Goal: Complete application form: Complete application form

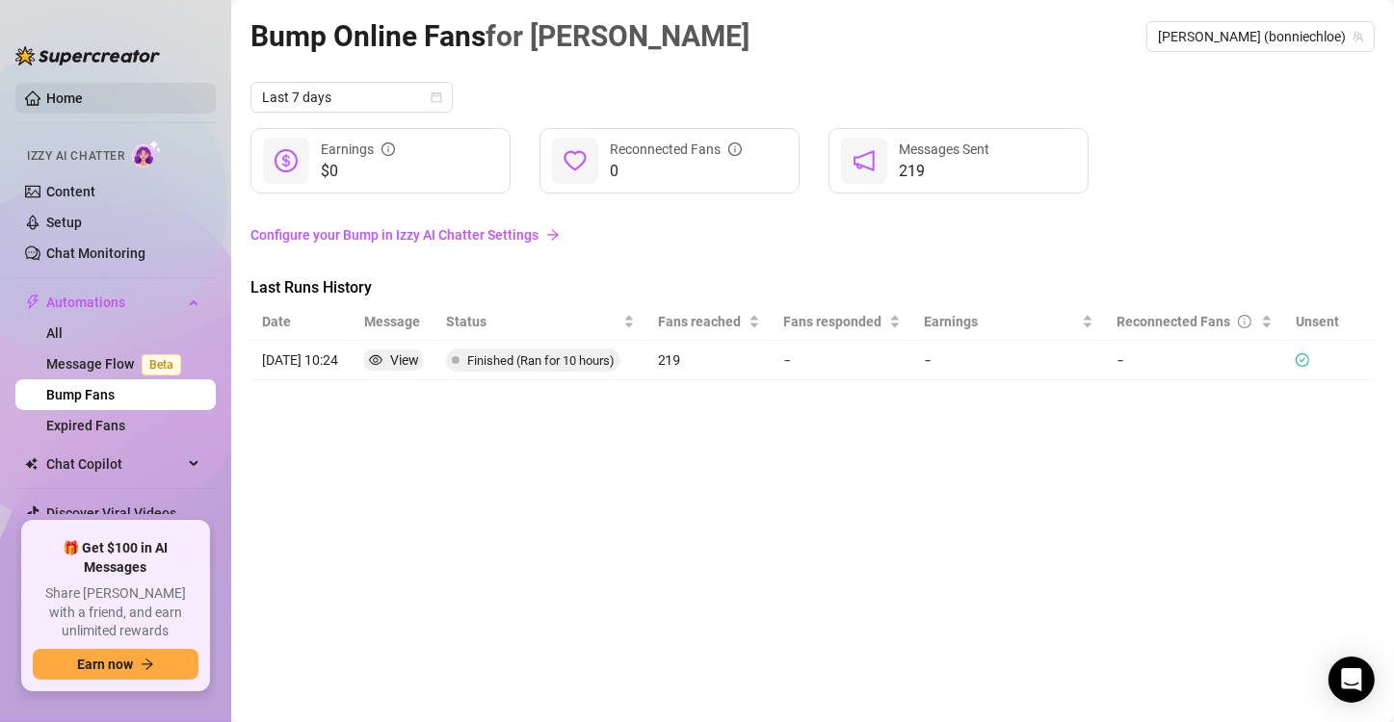
click at [73, 93] on link "Home" at bounding box center [64, 98] width 37 height 15
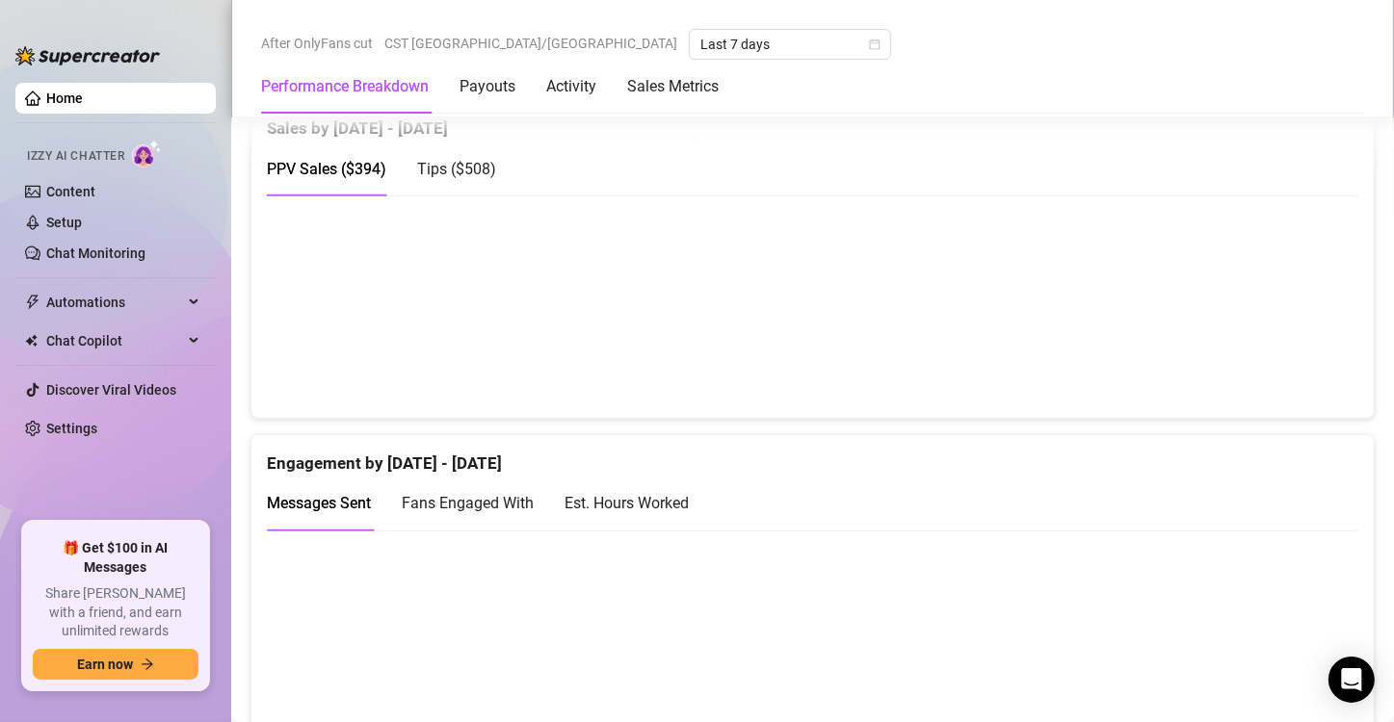
scroll to position [1008, 0]
click at [689, 507] on div "Est. Hours Worked" at bounding box center [626, 502] width 124 height 24
click at [65, 184] on link "Content" at bounding box center [70, 191] width 49 height 15
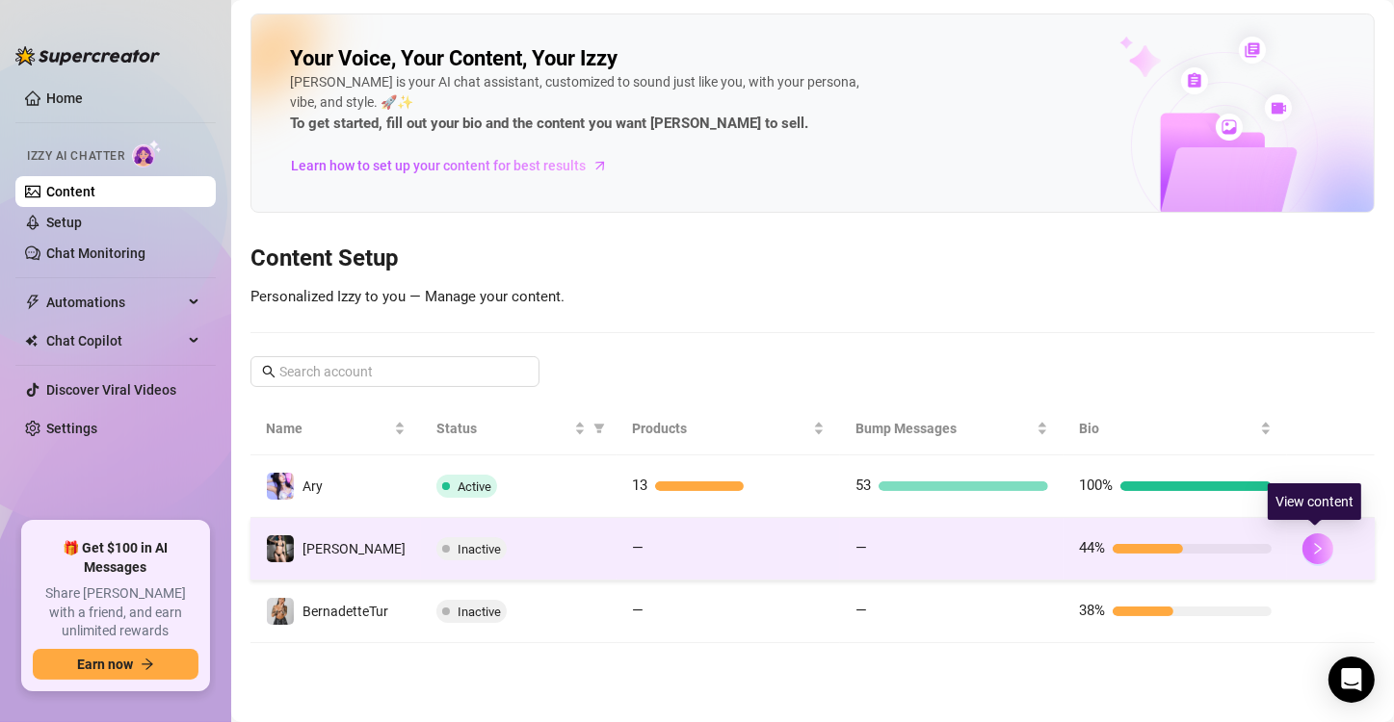
click at [1317, 543] on icon "right" at bounding box center [1317, 548] width 13 height 13
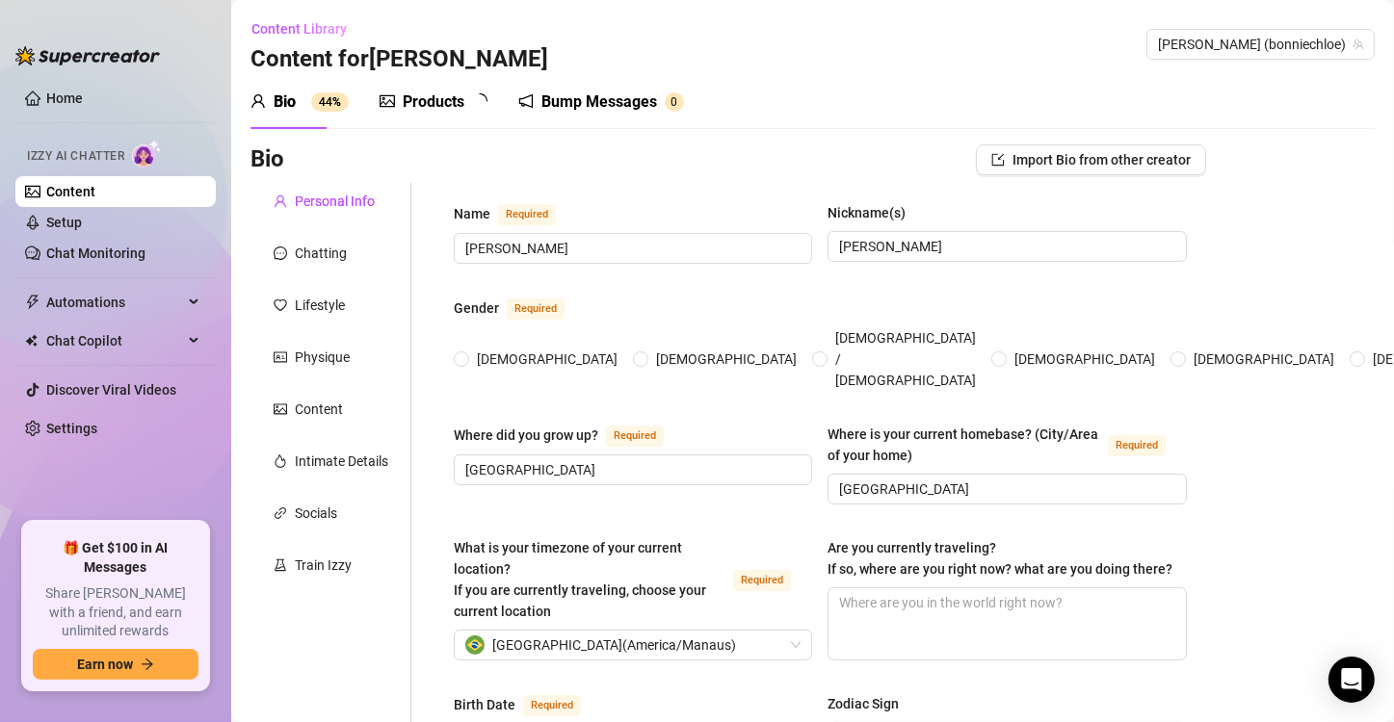
radio input "true"
type input "[DATE]"
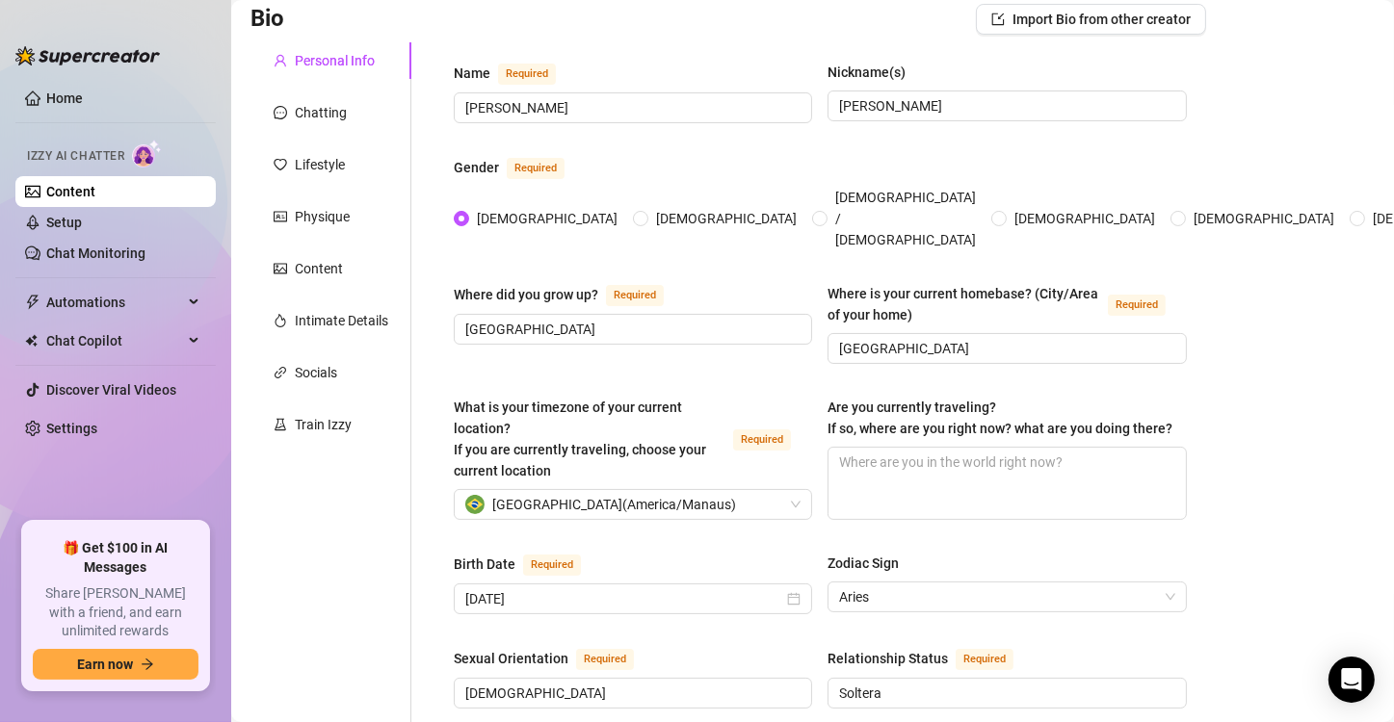
scroll to position [143, 0]
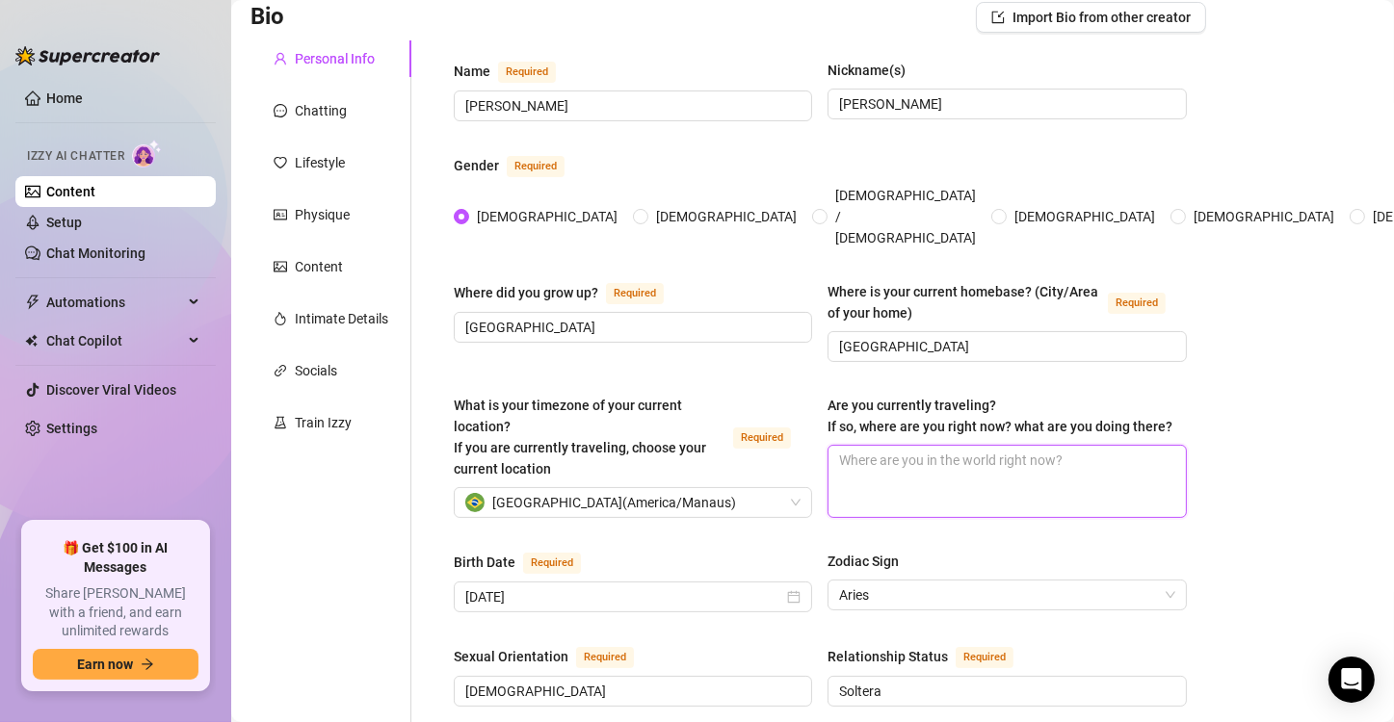
click at [1043, 453] on textarea "Are you currently traveling? If so, where are you right now? what are you doing…" at bounding box center [1006, 481] width 356 height 71
type textarea "B"
type textarea "Br"
type textarea "Bra"
type textarea "Braz"
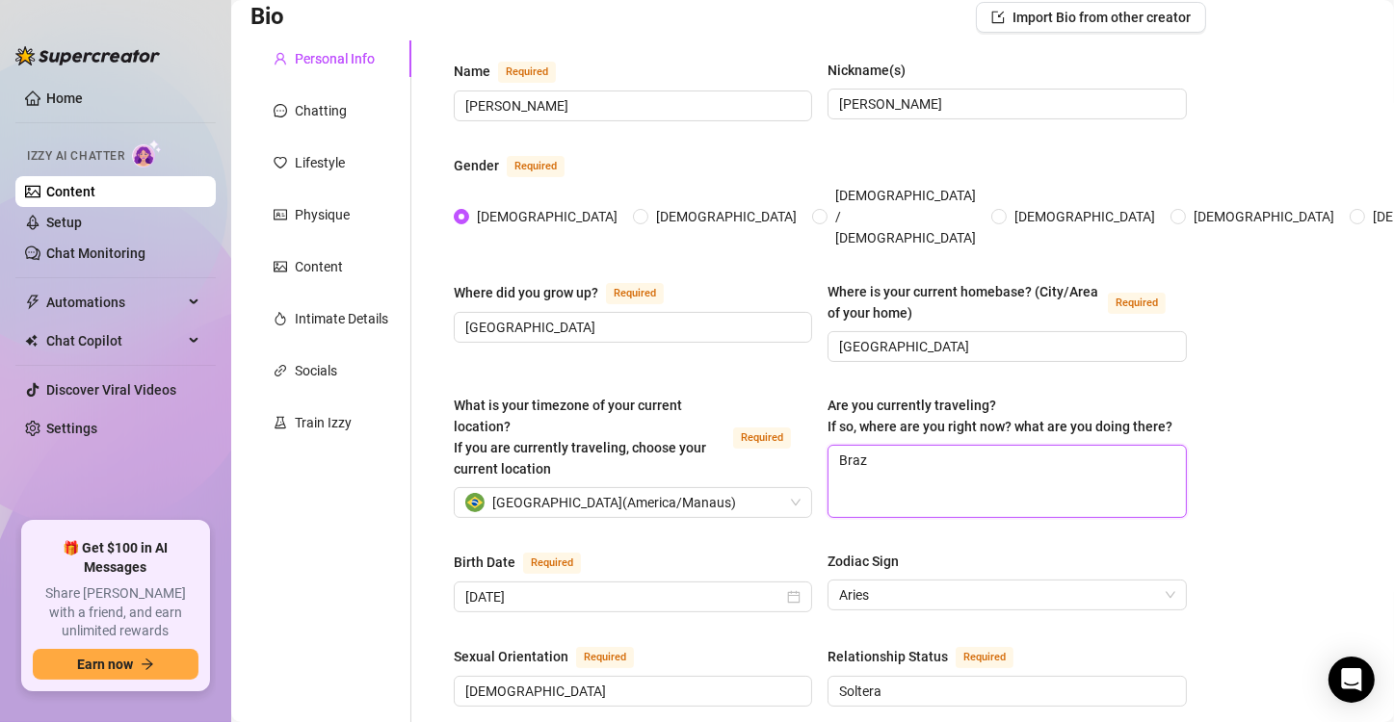
type textarea "Brazi"
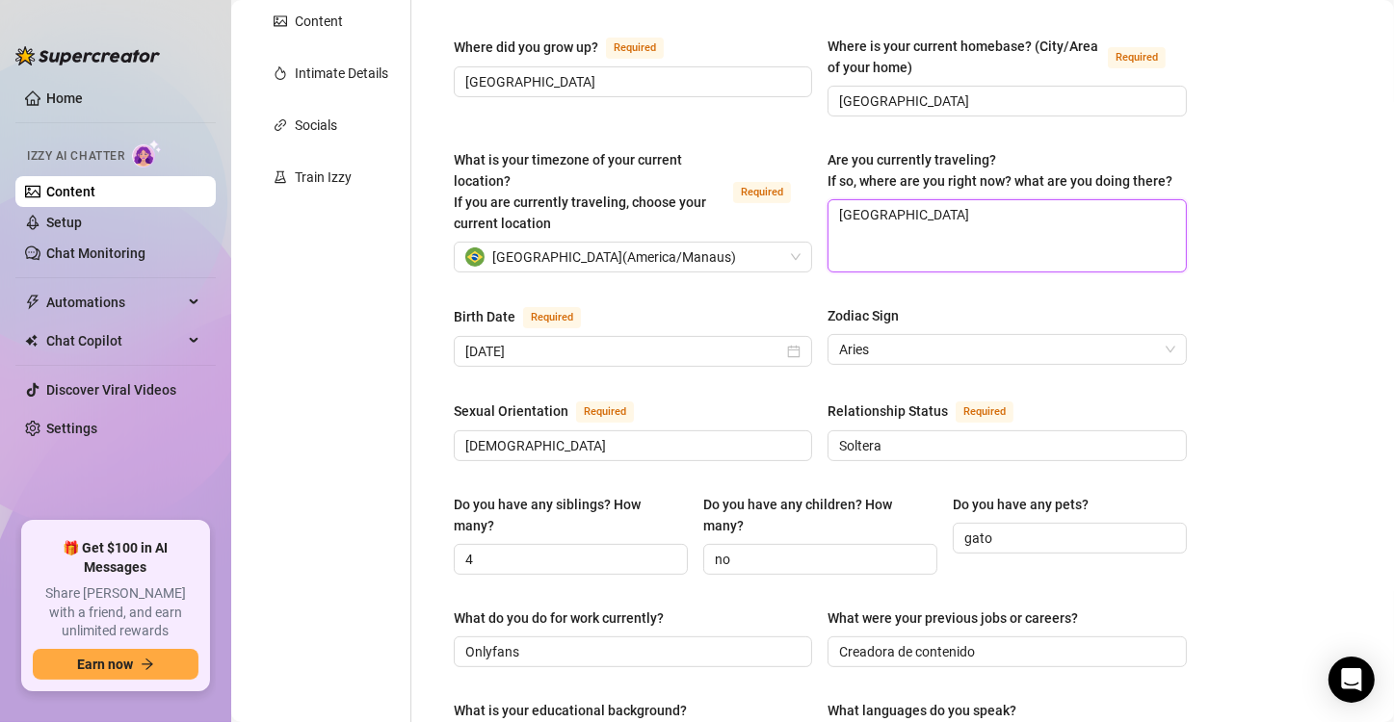
scroll to position [389, 0]
type textarea "[GEOGRAPHIC_DATA]"
click at [934, 231] on textarea "[GEOGRAPHIC_DATA]" at bounding box center [1006, 234] width 356 height 71
type textarea "Brazi"
type textarea "Braz"
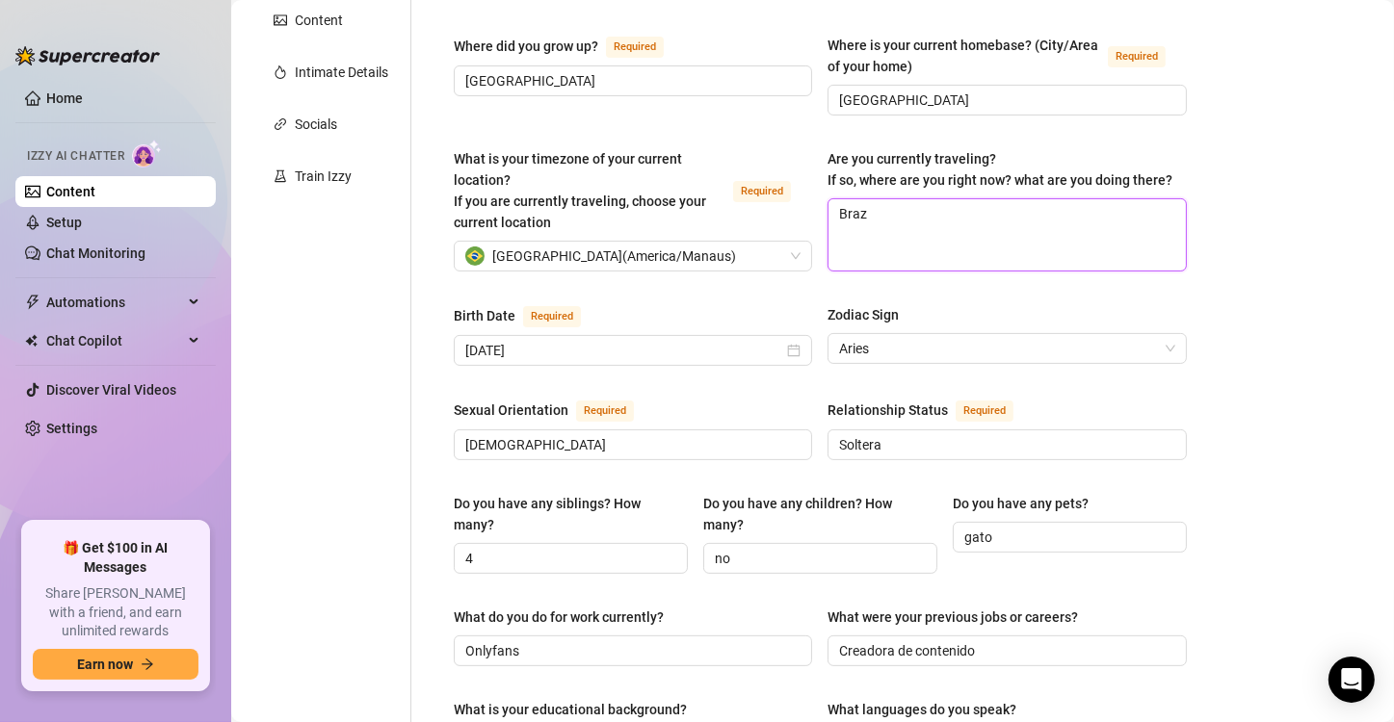
type textarea "Bra"
type textarea "Br"
type textarea "B"
type textarea "Po"
type textarea "Por"
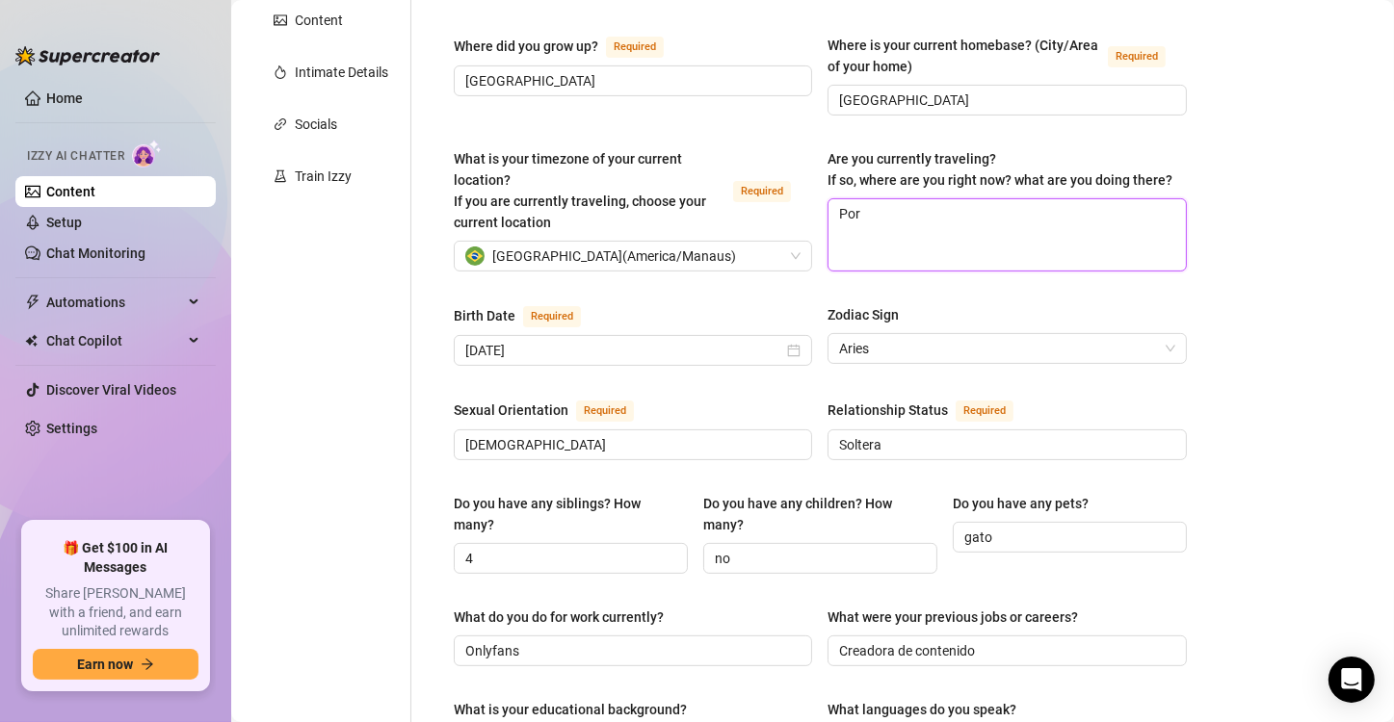
type textarea "Por"
type textarea "Por a"
type textarea "Por ah"
type textarea "Por aho"
type textarea "Por ahor"
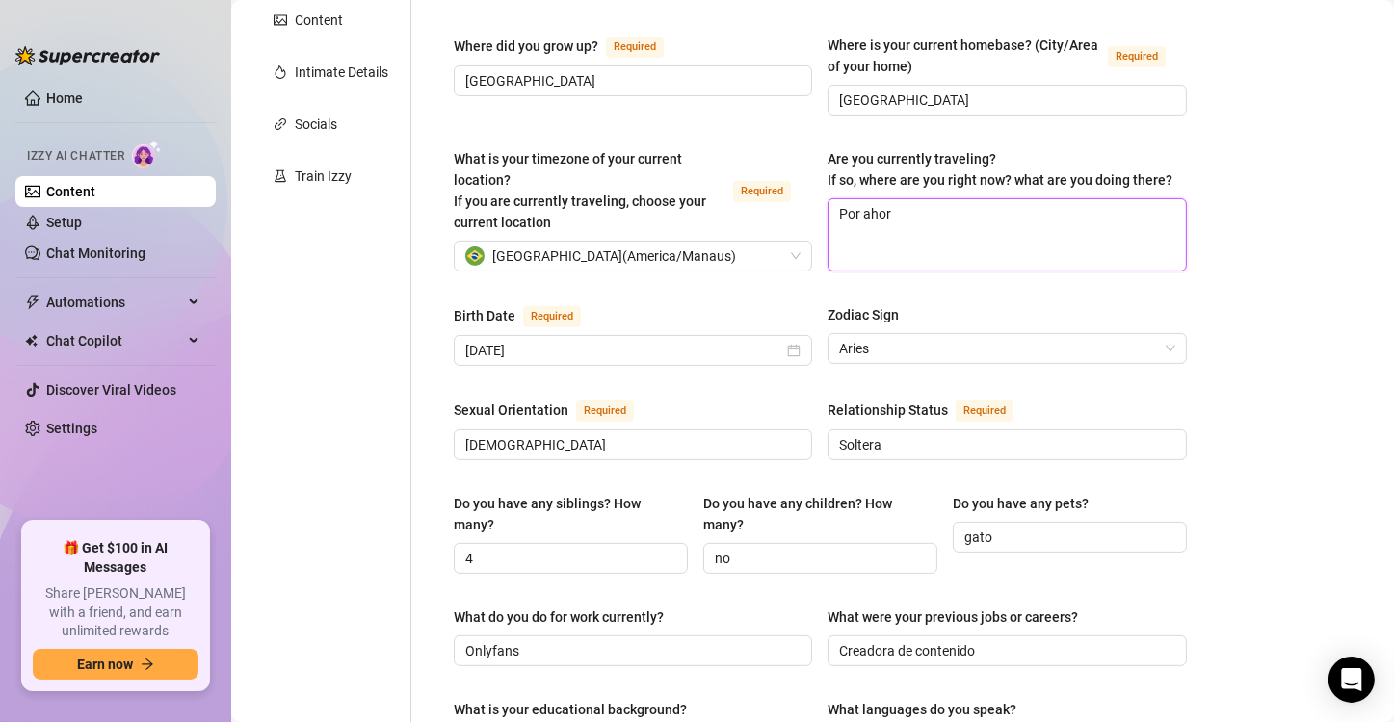
type textarea "Por ahora"
type textarea "Por ahora m"
type textarea "Por ahora me"
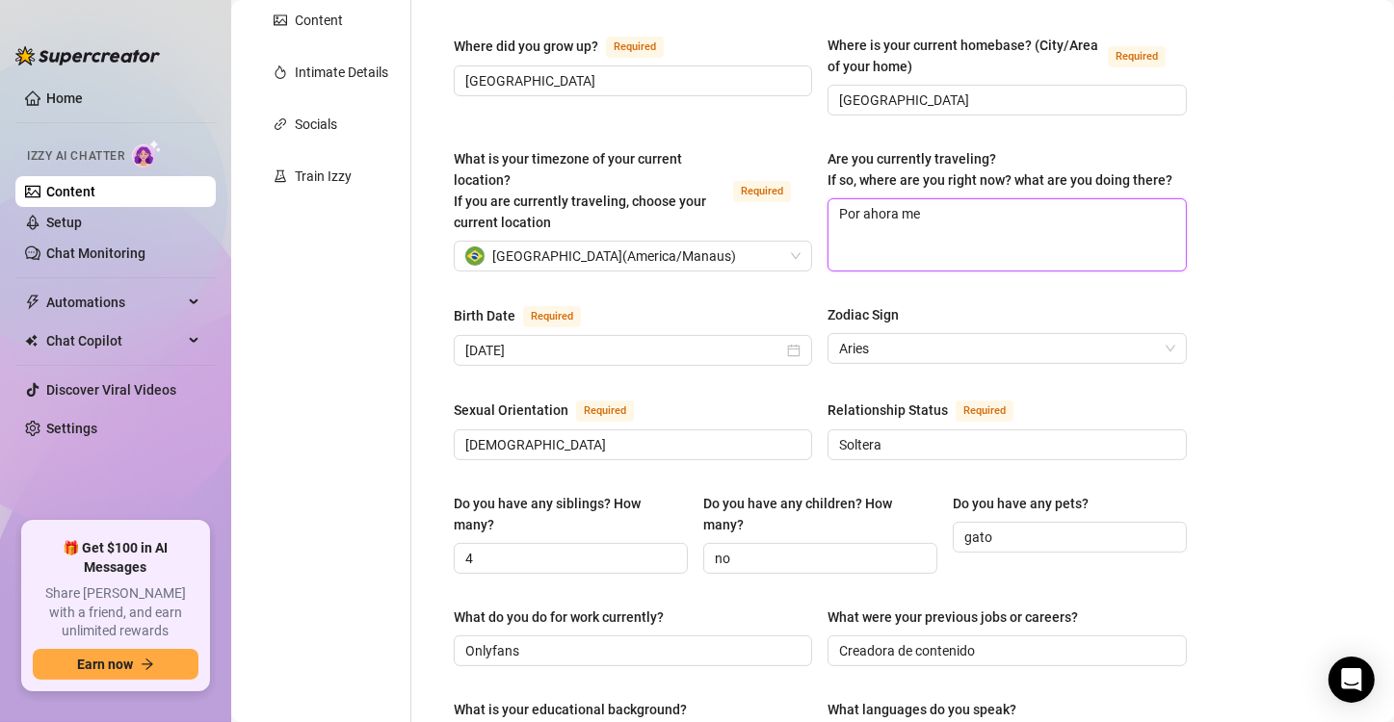
type textarea "Por ahora me e"
type textarea "Por ahora me en"
type textarea "Por ahora me enc"
type textarea "Por ahora me encu"
type textarea "Por ahora me encue"
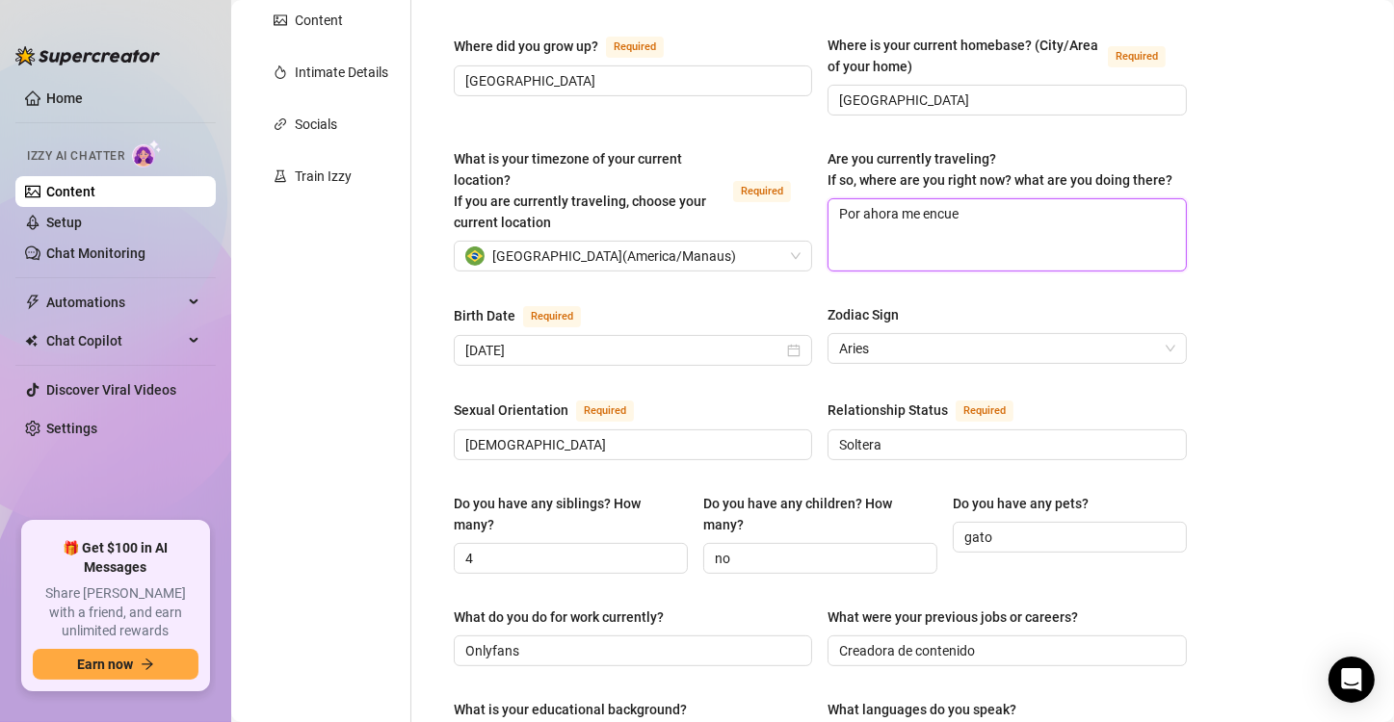
type textarea "Por ahora me encuen"
type textarea "Por ahora me encuent"
type textarea "Por ahora me encuente"
type textarea "Por ahora me encuent"
type textarea "Por ahora me encuentr"
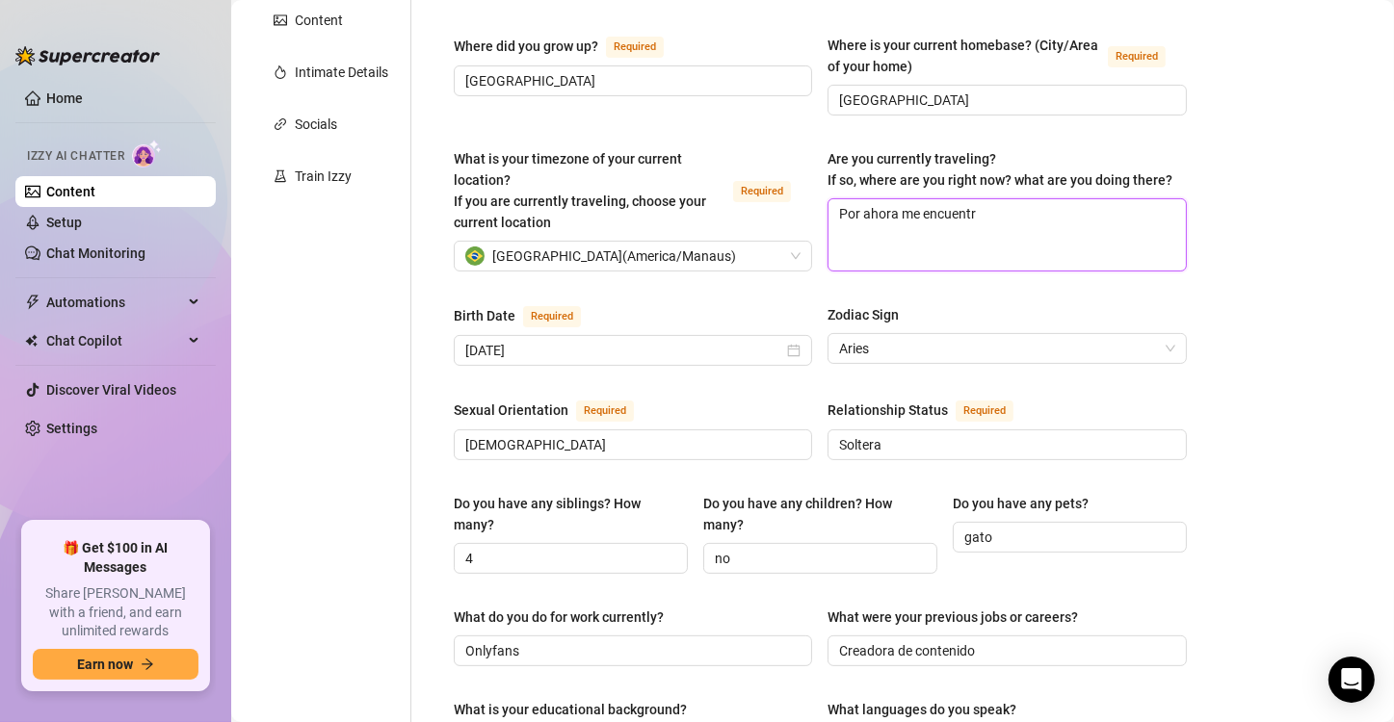
type textarea "Por ahora me encuentro"
type textarea "Por ahora me encuentro e"
type textarea "Por ahora me encuentro en"
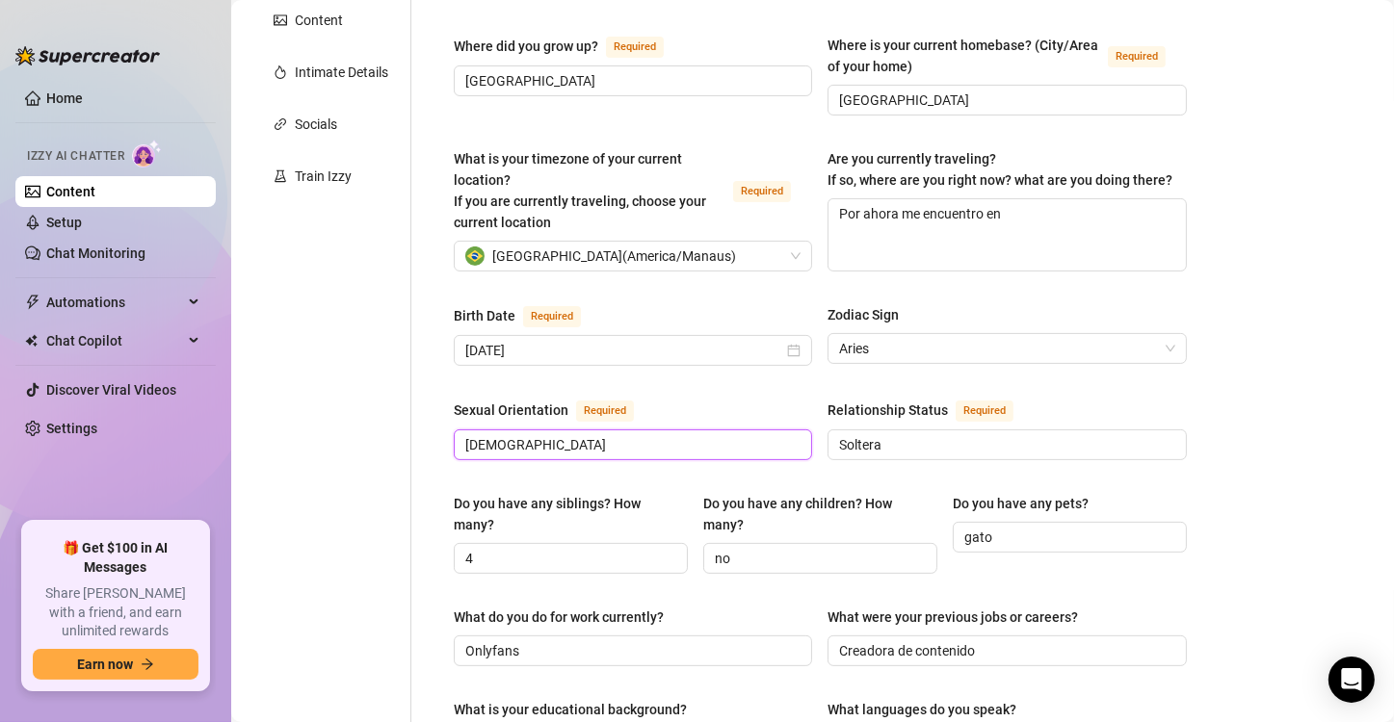
click at [569, 438] on input "[DEMOGRAPHIC_DATA]" at bounding box center [630, 444] width 331 height 21
type input "[DEMOGRAPHIC_DATA]"
click at [1033, 212] on textarea "Por ahora me encuentro en" at bounding box center [1006, 234] width 356 height 71
type textarea "Por ahora me encuentro en B"
type textarea "Por ahora me encuentro en Br"
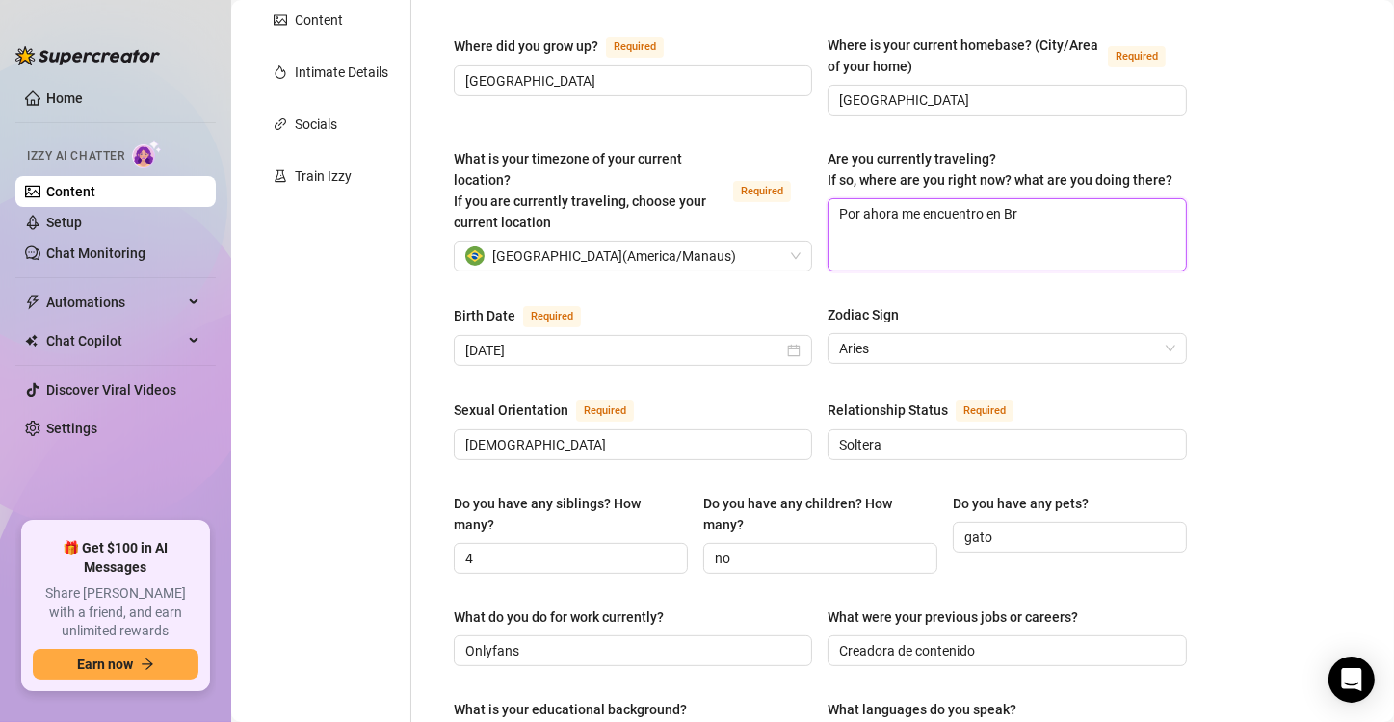
type textarea "Por ahora me encuentro en Bra"
type textarea "Por ahora me encuentro en [GEOGRAPHIC_DATA]"
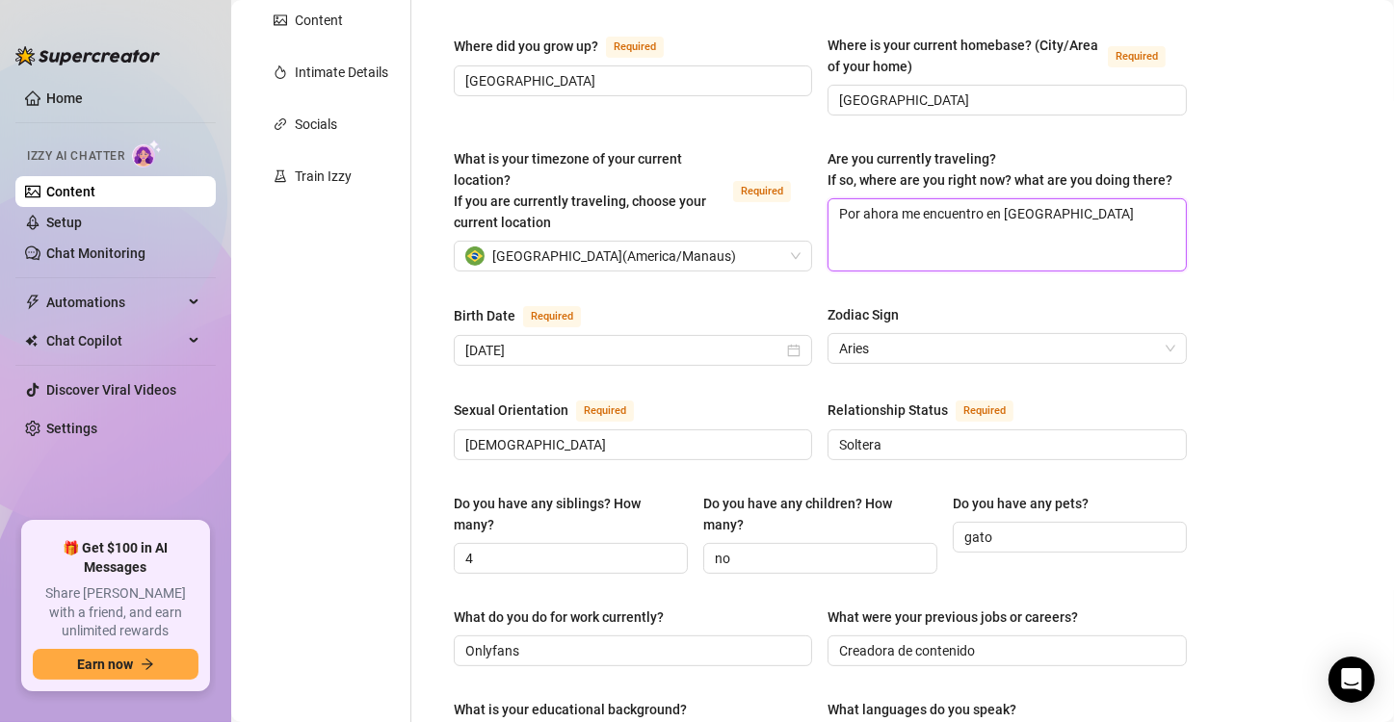
type textarea "Por ahora me encuentro en [GEOGRAPHIC_DATA] p"
type textarea "Por ahora me encuentro en [GEOGRAPHIC_DATA] pe"
type textarea "Por ahora me encuentro en [GEOGRAPHIC_DATA] per"
type textarea "Por ahora me encuentro en [GEOGRAPHIC_DATA] pero"
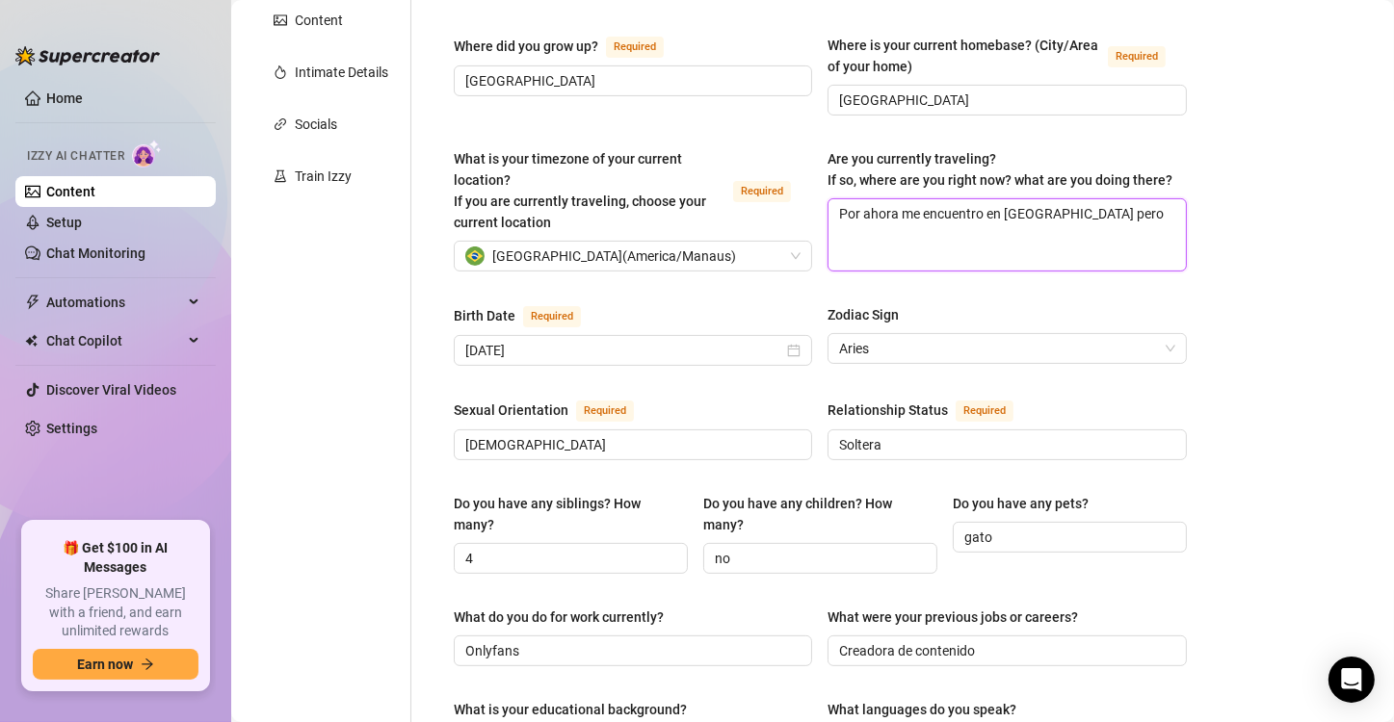
type textarea "Por ahora me encuentro en [GEOGRAPHIC_DATA] pero p"
type textarea "Por ahora me encuentro en [GEOGRAPHIC_DATA] pero pr"
type textarea "Por ahora me encuentro en [GEOGRAPHIC_DATA] pero pro"
type textarea "Por ahora me encuentro en [GEOGRAPHIC_DATA] pero pron"
type textarea "Por ahora me encuentro en [GEOGRAPHIC_DATA] pero pront"
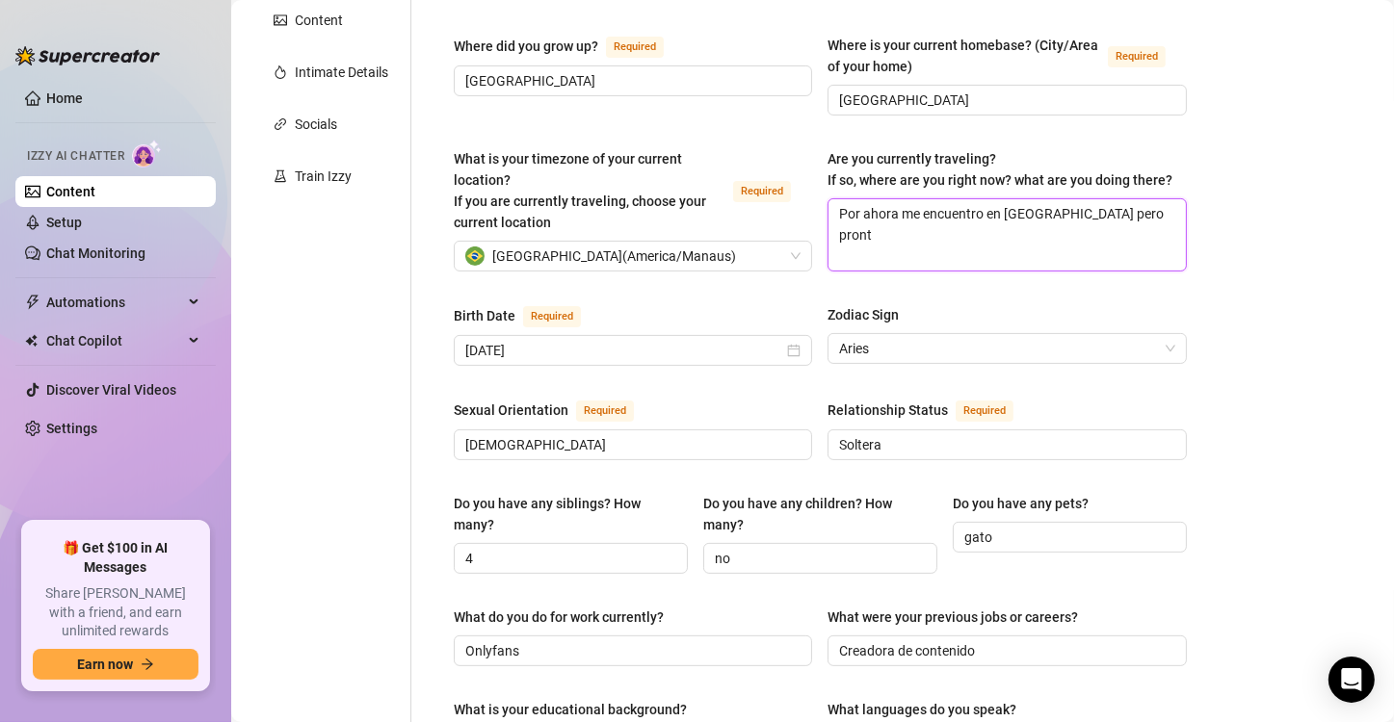
type textarea "Por ahora me encuentro en [GEOGRAPHIC_DATA] pero pronto"
type textarea "Por ahora me encuentro en [GEOGRAPHIC_DATA] pero pronto r"
type textarea "Por ahora me encuentro en [GEOGRAPHIC_DATA] pero pronto re"
type textarea "Por ahora me encuentro en [GEOGRAPHIC_DATA] pero pronto r"
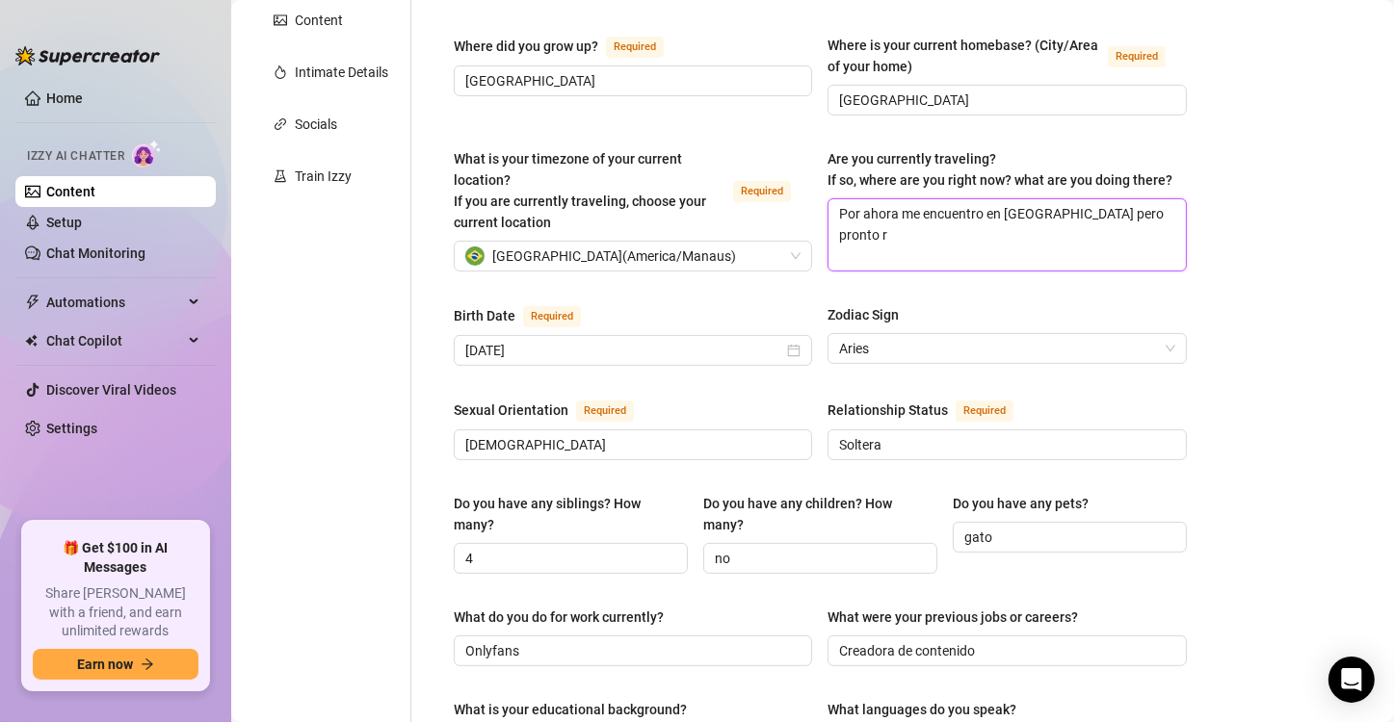
type textarea "Por ahora me encuentro en [GEOGRAPHIC_DATA] pero pronto"
type textarea "Por ahora me encuentro en [GEOGRAPHIC_DATA] pero pront"
type textarea "Por ahora me encuentro en [GEOGRAPHIC_DATA] pero pr"
type textarea "Por ahora me encuentro en [GEOGRAPHIC_DATA] pero p"
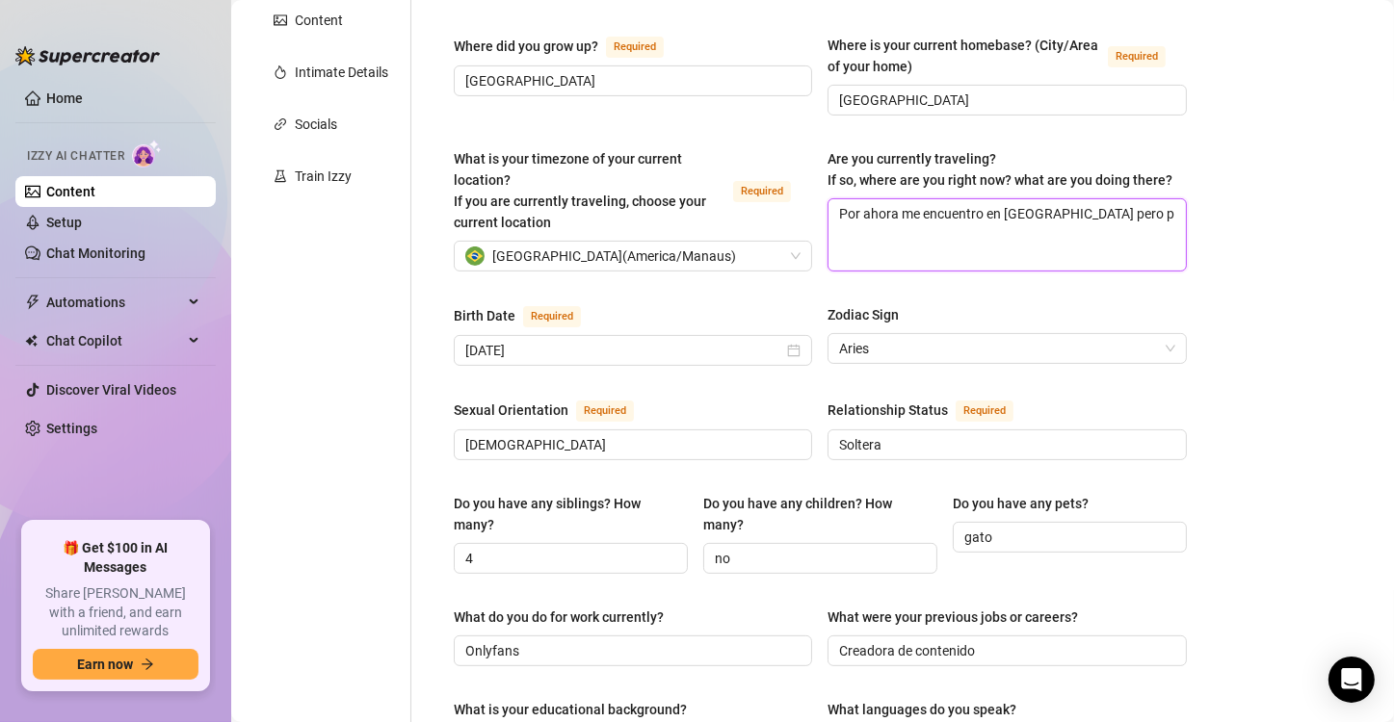
type textarea "Por ahora me encuentro en [GEOGRAPHIC_DATA] pero"
type textarea "Por ahora me encuentro en [GEOGRAPHIC_DATA] pero e"
type textarea "Por ahora me encuentro en [GEOGRAPHIC_DATA] pero el"
type textarea "Por ahora me encuentro en [GEOGRAPHIC_DATA] pero el p"
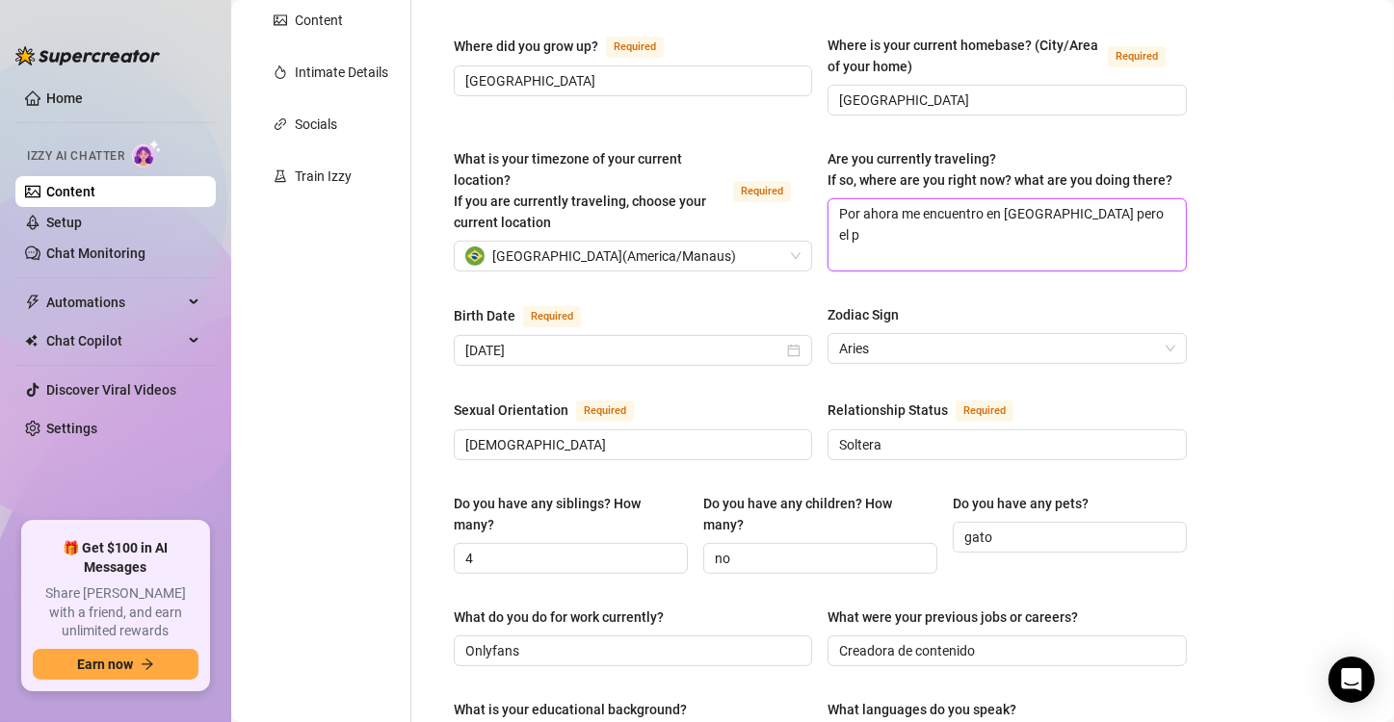
type textarea "Por ahora me encuentro en [GEOGRAPHIC_DATA] pero el pr"
type textarea "Por ahora me encuentro en [GEOGRAPHIC_DATA] pero el pró"
type textarea "Por ahora me encuentro en [GEOGRAPHIC_DATA] pero el próx"
type textarea "Por ahora me encuentro en [GEOGRAPHIC_DATA] pero el próxo"
type textarea "Por ahora me encuentro en [GEOGRAPHIC_DATA] pero el próx"
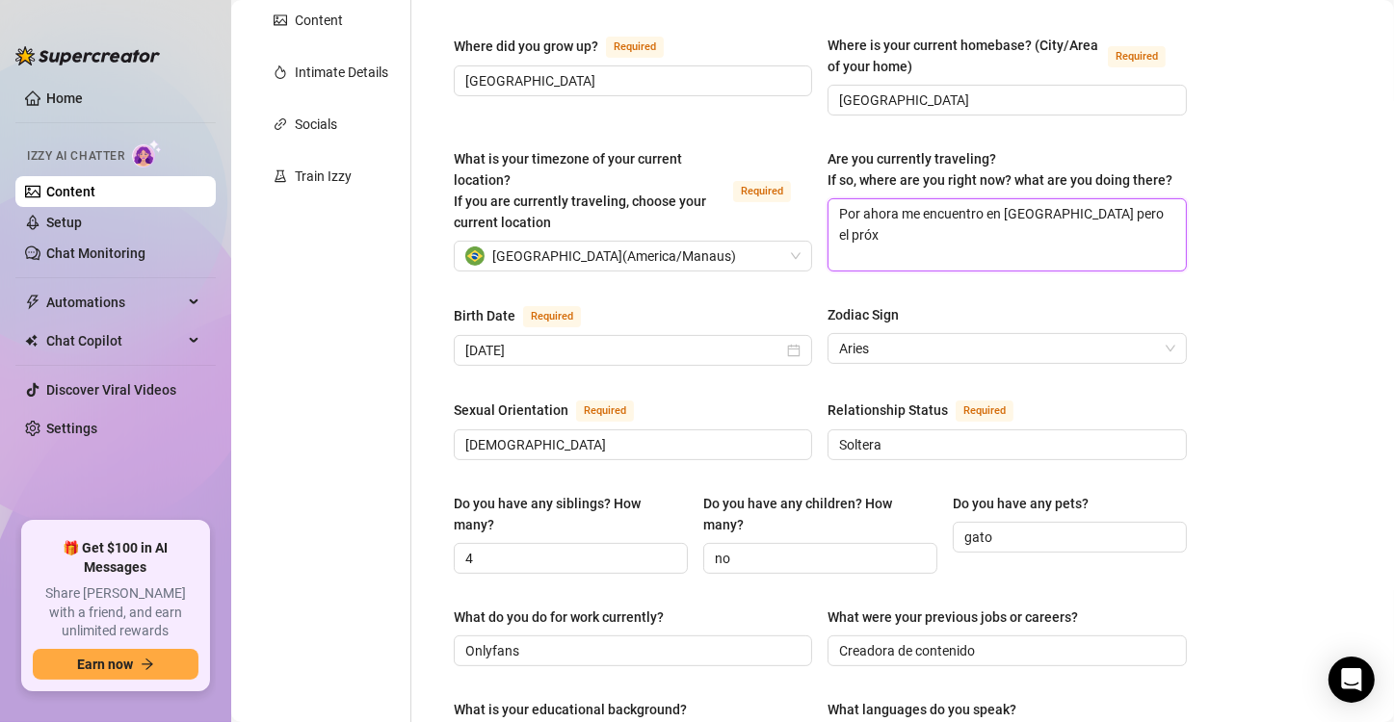
type textarea "Por ahora me encuentro en [GEOGRAPHIC_DATA] pero el próxi"
type textarea "Por ahora me encuentro en [GEOGRAPHIC_DATA] pero el próxim"
type textarea "Por ahora me encuentro en [GEOGRAPHIC_DATA] pero el próximo"
type textarea "Por ahora me encuentro en [GEOGRAPHIC_DATA] pero el próximo a"
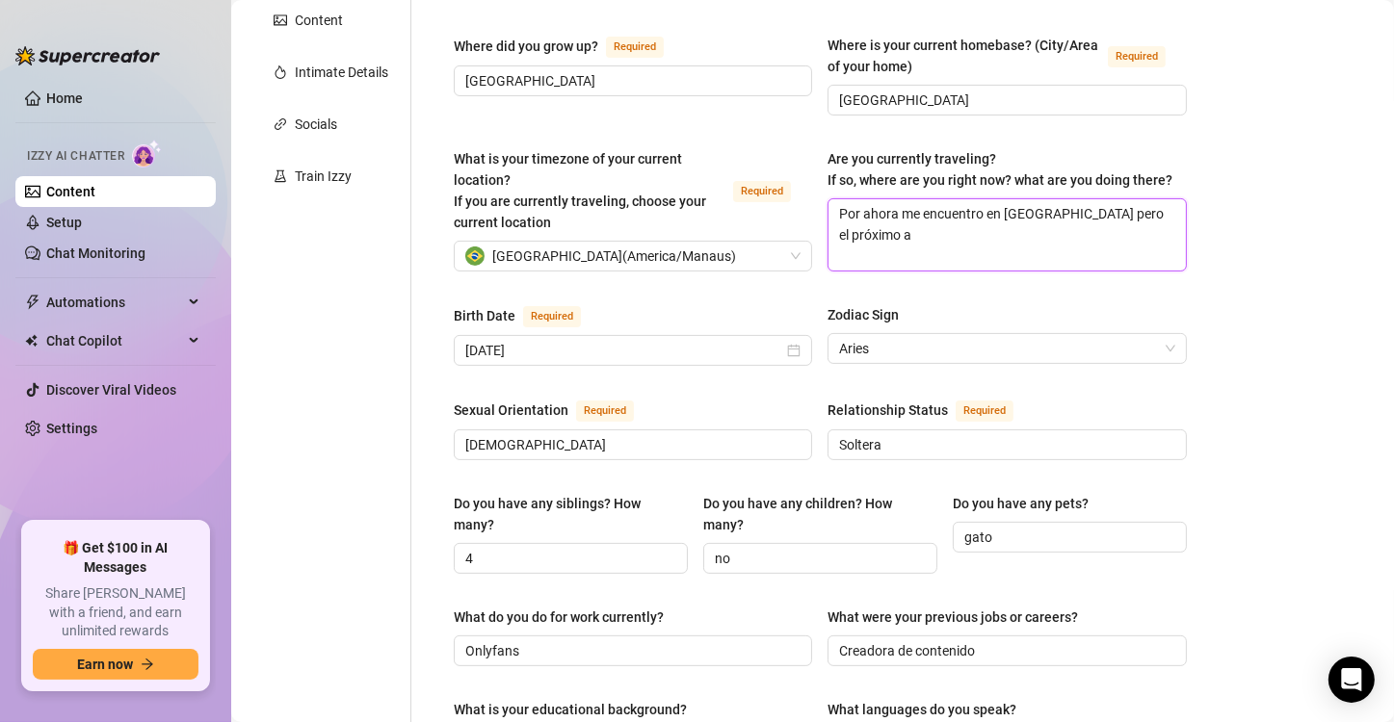
type textarea "Por ahora me encuentro en [GEOGRAPHIC_DATA] pero el próximo añ"
type textarea "Por ahora me encuentro en [GEOGRAPHIC_DATA] pero el próximo año"
type textarea "Por ahora me encuentro en [GEOGRAPHIC_DATA] pero el próximo año r"
type textarea "Por ahora me encuentro en [GEOGRAPHIC_DATA] pero el próximo año re"
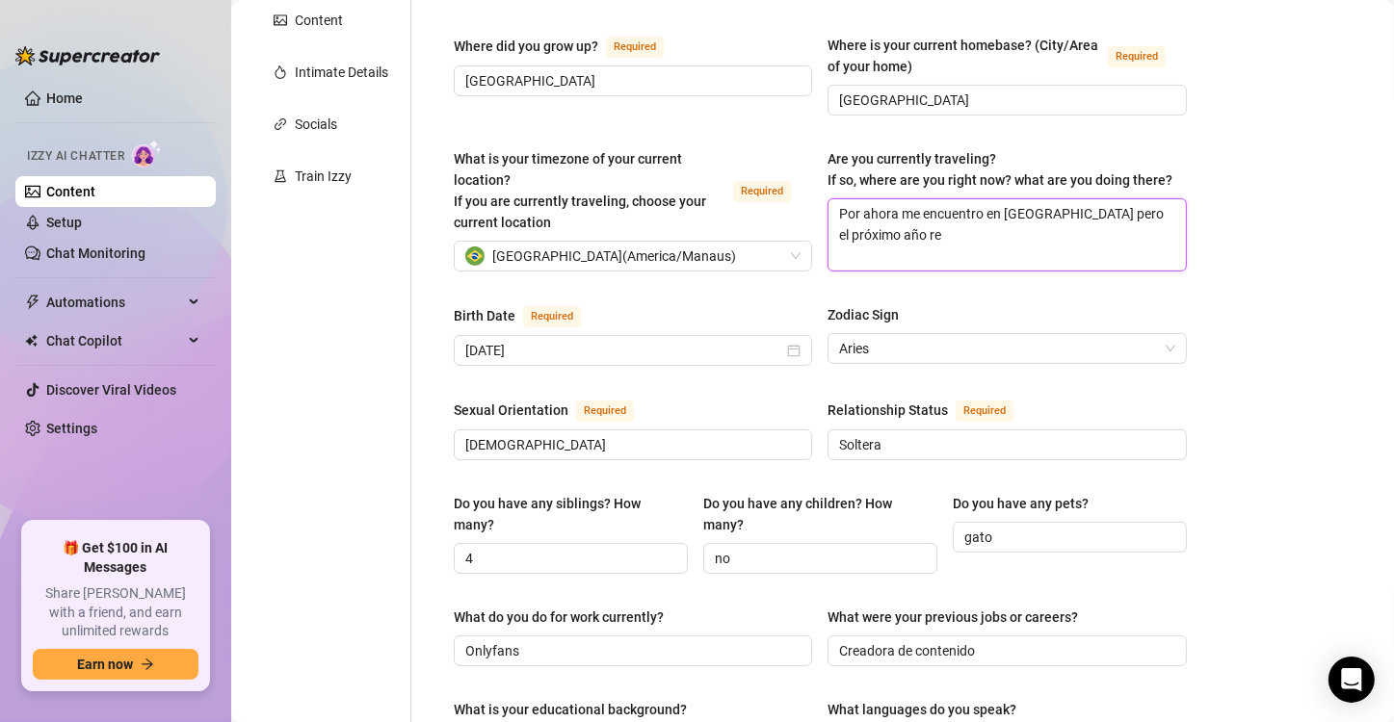
type textarea "Por ahora me encuentro en [GEOGRAPHIC_DATA] pero el próximo año reg"
type textarea "Por ahora me encuentro en [GEOGRAPHIC_DATA] pero el próximo año regr"
type textarea "Por ahora me encuentro en [GEOGRAPHIC_DATA] pero el próximo año regre"
type textarea "Por ahora me encuentro en [GEOGRAPHIC_DATA] pero el próximo año regres"
type textarea "Por ahora me encuentro en [GEOGRAPHIC_DATA] pero el próximo año regresa"
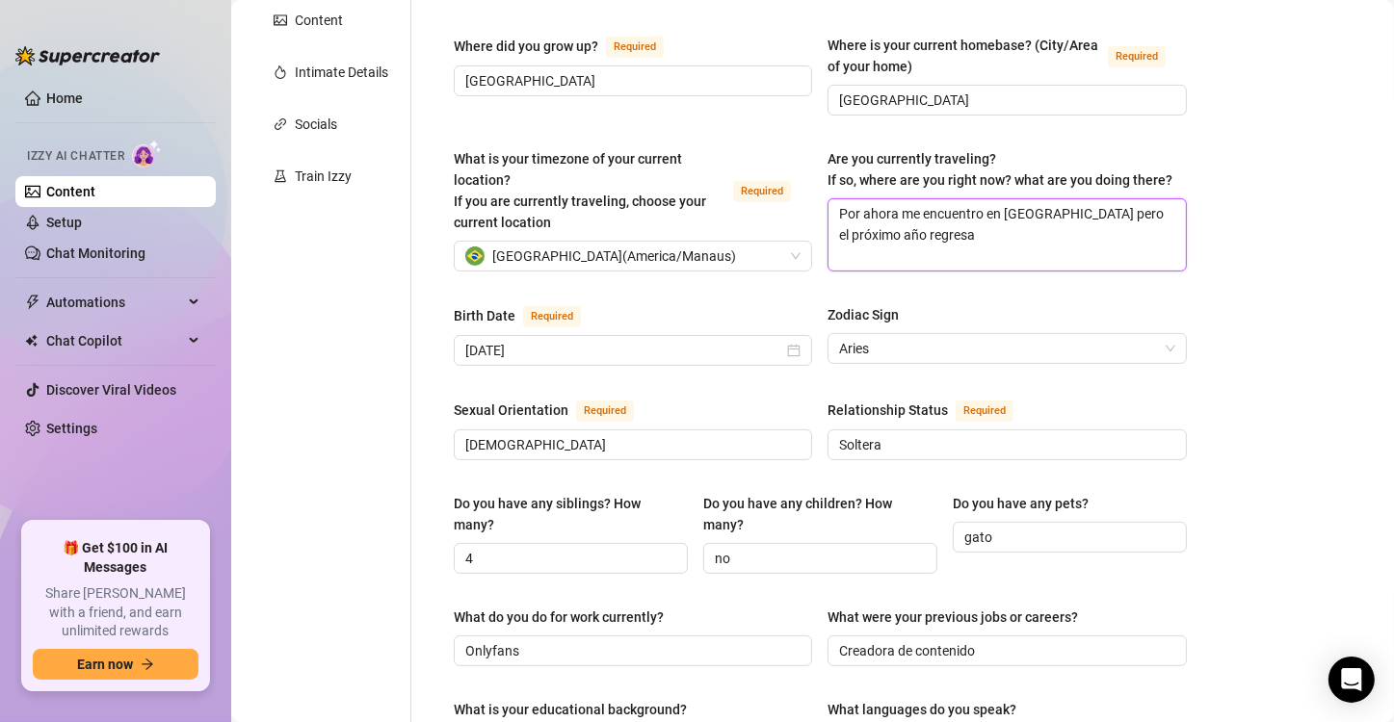
type textarea "Por ahora me encuentro en [GEOGRAPHIC_DATA] pero el próximo año regresar"
type textarea "Por ahora me encuentro en [GEOGRAPHIC_DATA] pero el próximo año regresaré"
type textarea "Por ahora me encuentro en [GEOGRAPHIC_DATA] pero el próximo año regresaré a"
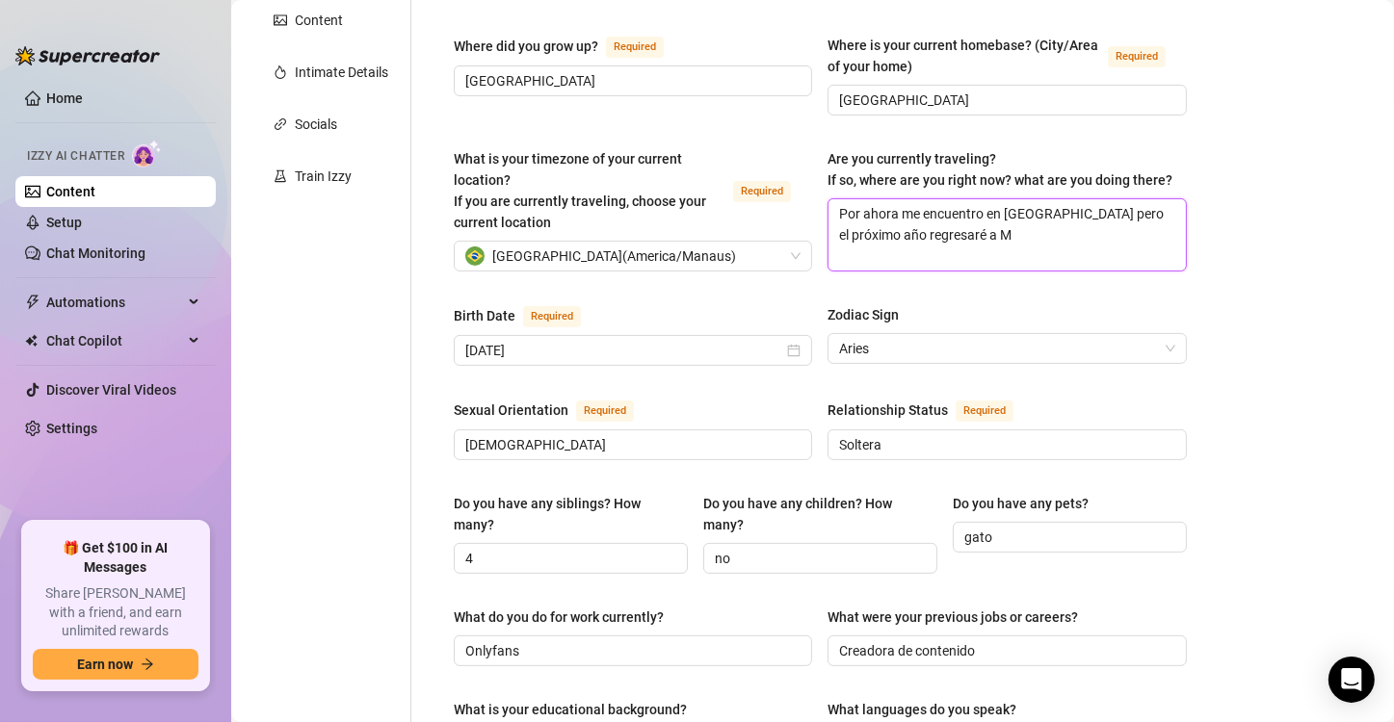
type textarea "Por ahora me encuentro en [GEOGRAPHIC_DATA] pero el próximo año regresaré a [GE…"
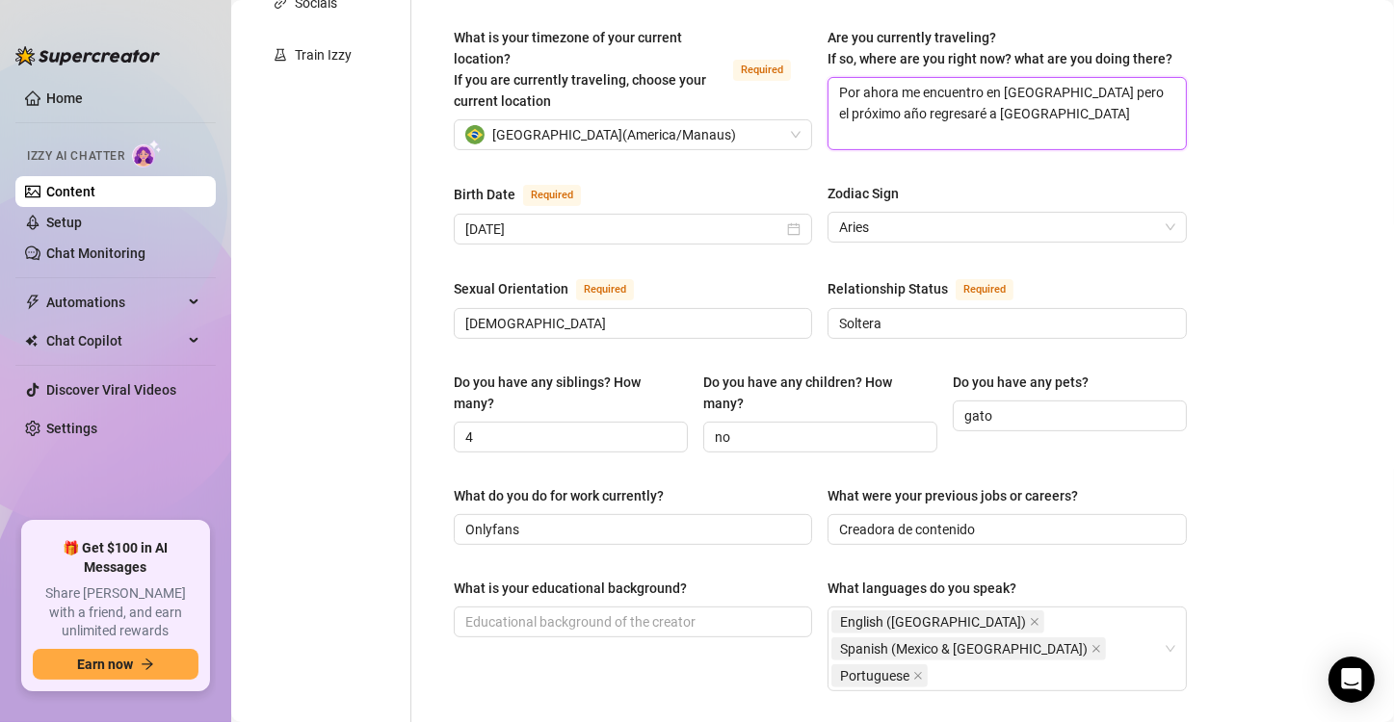
scroll to position [511, 0]
click at [523, 385] on div "Do you have any siblings? How many?" at bounding box center [564, 392] width 221 height 42
click at [523, 426] on input "4" at bounding box center [568, 436] width 207 height 21
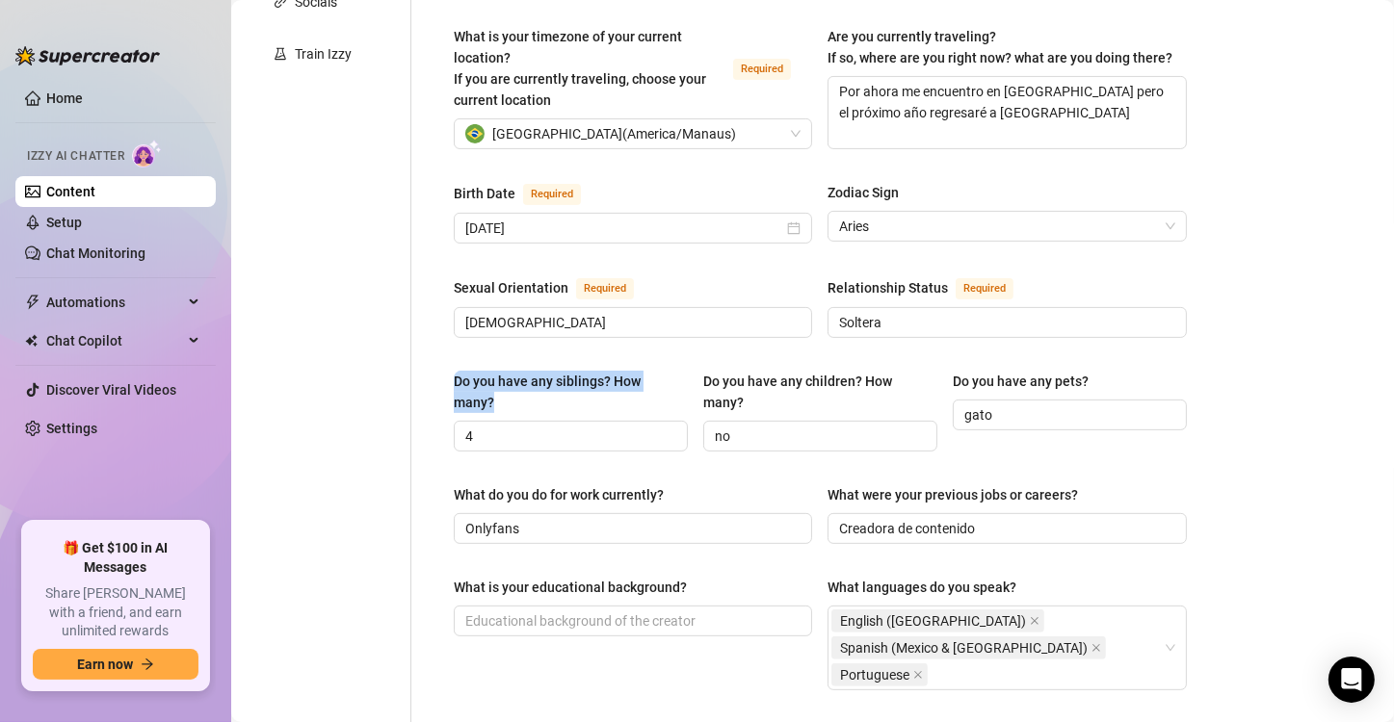
drag, startPoint x: 523, startPoint y: 385, endPoint x: 453, endPoint y: 354, distance: 76.8
click at [453, 354] on div "Name Required [PERSON_NAME] Nickname(s) [PERSON_NAME] Gender Required [DEMOGRAP…" at bounding box center [819, 516] width 771 height 1689
copy div "Do you have any siblings? How many?"
